Goal: Information Seeking & Learning: Check status

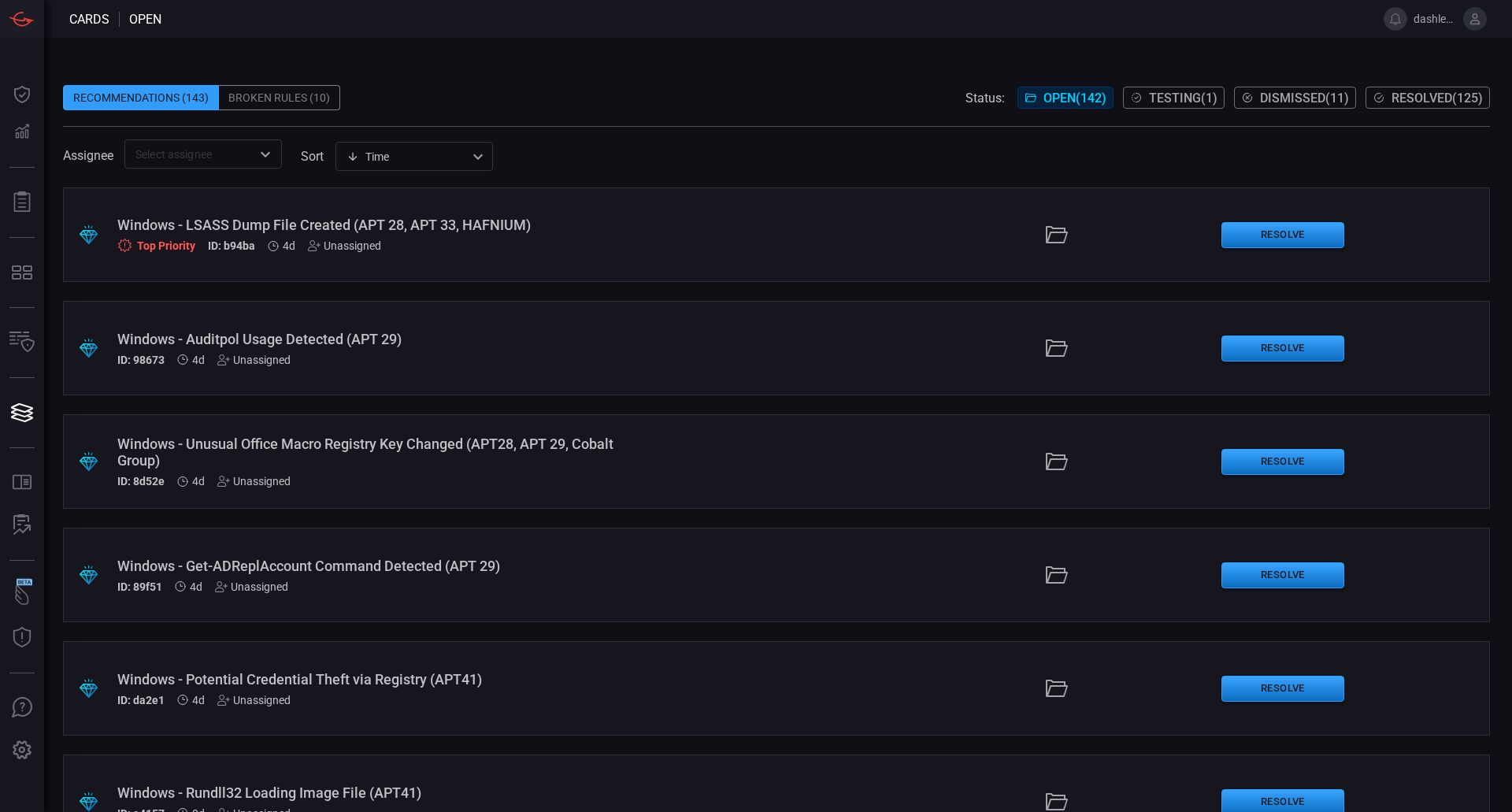
click at [868, 268] on div ".suggested_cards_icon{fill:url(#suggested_cards_icon);} Windows - LSASS Dump Fi…" at bounding box center [776, 234] width 1427 height 95
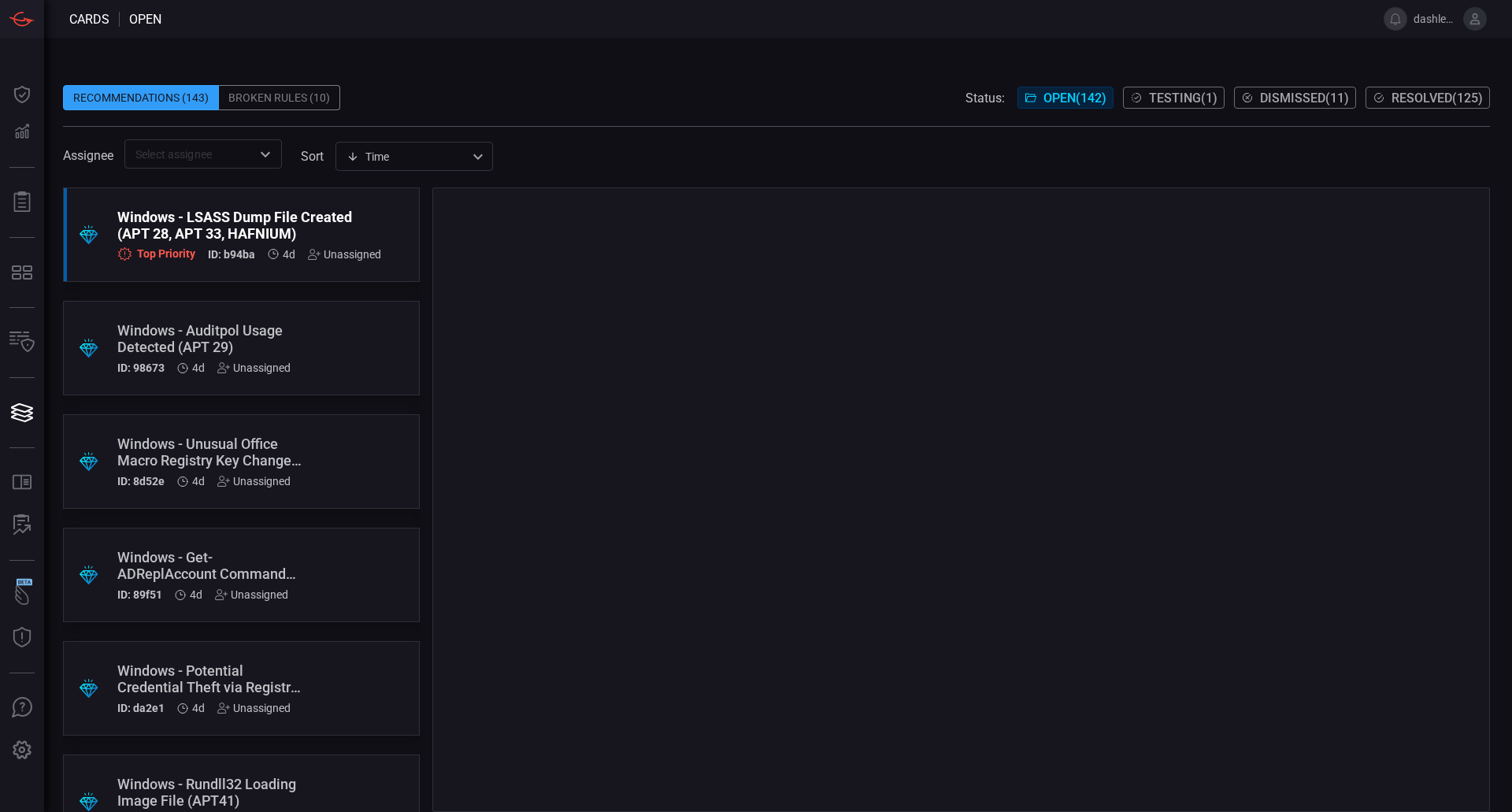
click at [868, 268] on div at bounding box center [961, 499] width 1057 height 625
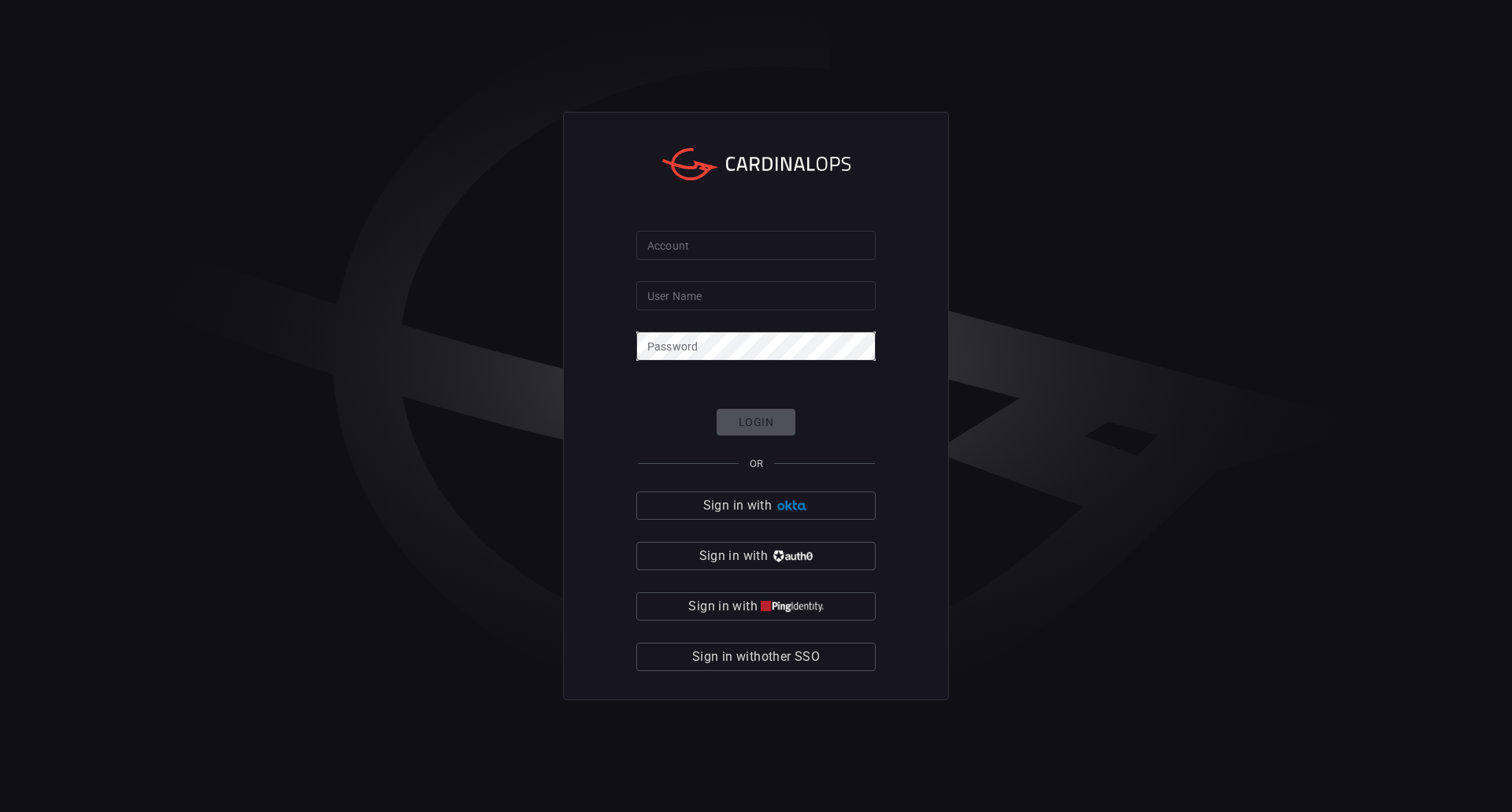
click at [868, 268] on form "Account Account User Name User Name Password Password Login OR Sign in with Sig…" at bounding box center [756, 450] width 239 height 441
